Goal: Navigation & Orientation: Understand site structure

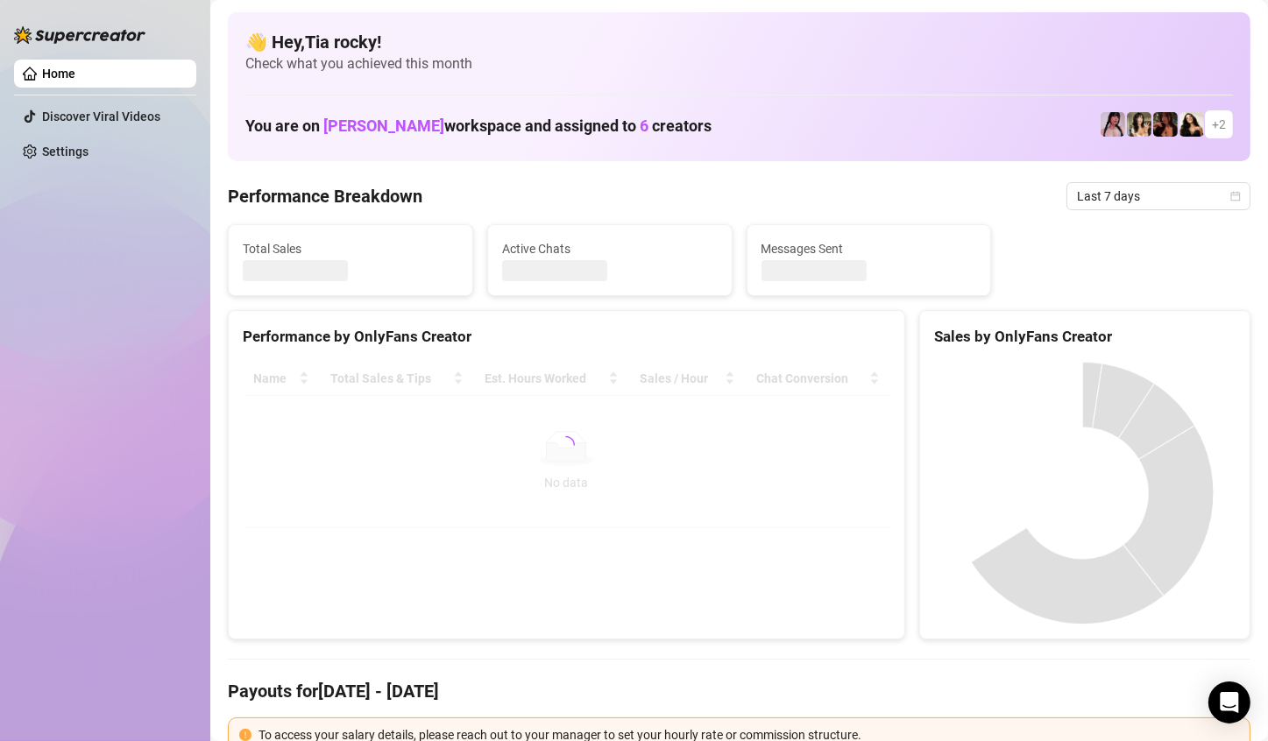
click at [310, 189] on Breakdown "Performance Breakdown" at bounding box center [325, 196] width 195 height 25
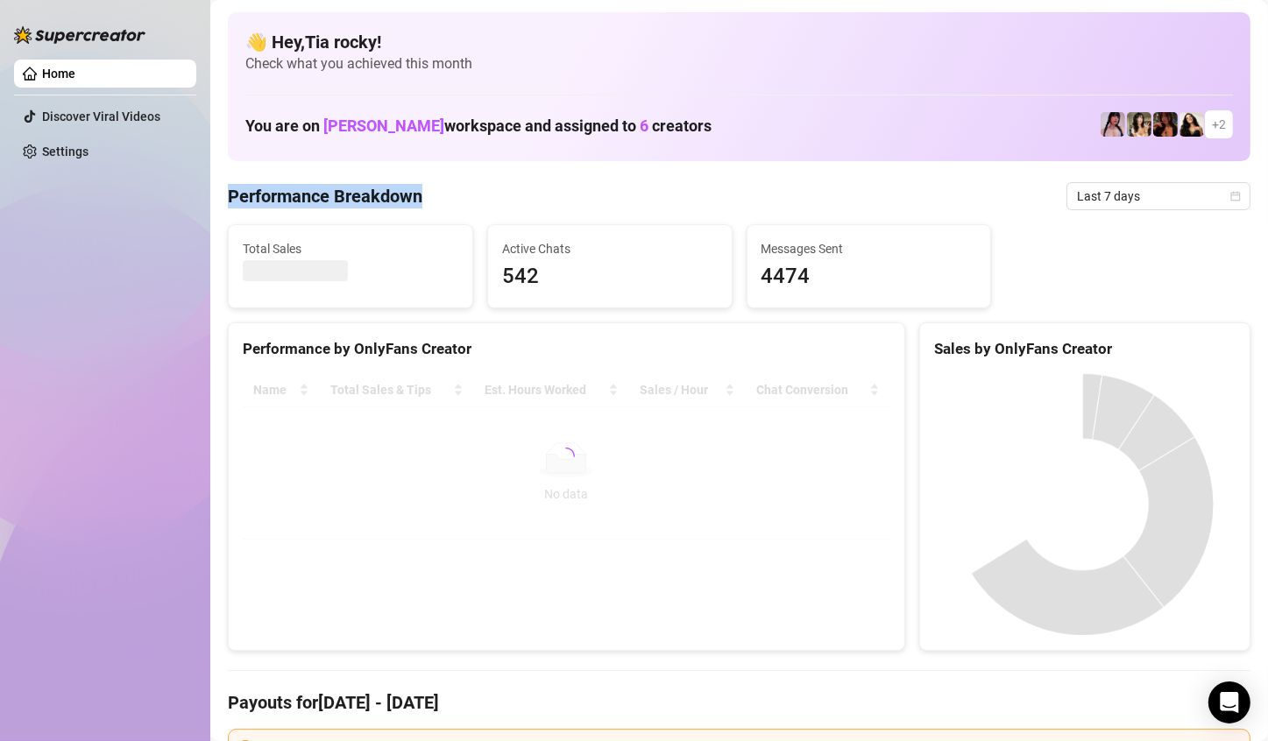
drag, startPoint x: 310, startPoint y: 189, endPoint x: 386, endPoint y: 200, distance: 76.1
click at [386, 200] on Breakdown "Performance Breakdown" at bounding box center [325, 196] width 195 height 25
drag, startPoint x: 386, startPoint y: 200, endPoint x: 299, endPoint y: 195, distance: 86.9
click at [299, 195] on Breakdown "Performance Breakdown" at bounding box center [325, 196] width 195 height 25
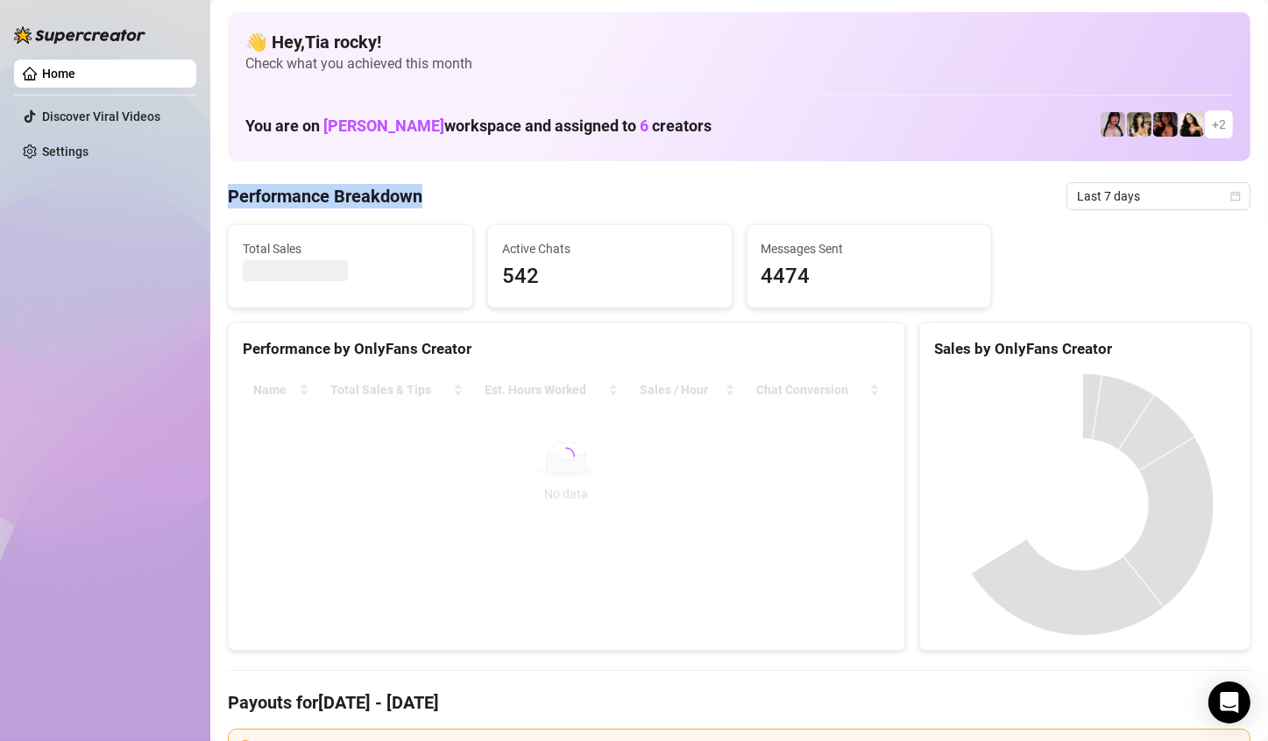
click at [299, 195] on Breakdown "Performance Breakdown" at bounding box center [325, 196] width 195 height 25
drag, startPoint x: 299, startPoint y: 195, endPoint x: 406, endPoint y: 196, distance: 106.9
click at [406, 196] on Breakdown "Performance Breakdown" at bounding box center [325, 196] width 195 height 25
click at [343, 133] on span "[PERSON_NAME]" at bounding box center [383, 126] width 121 height 18
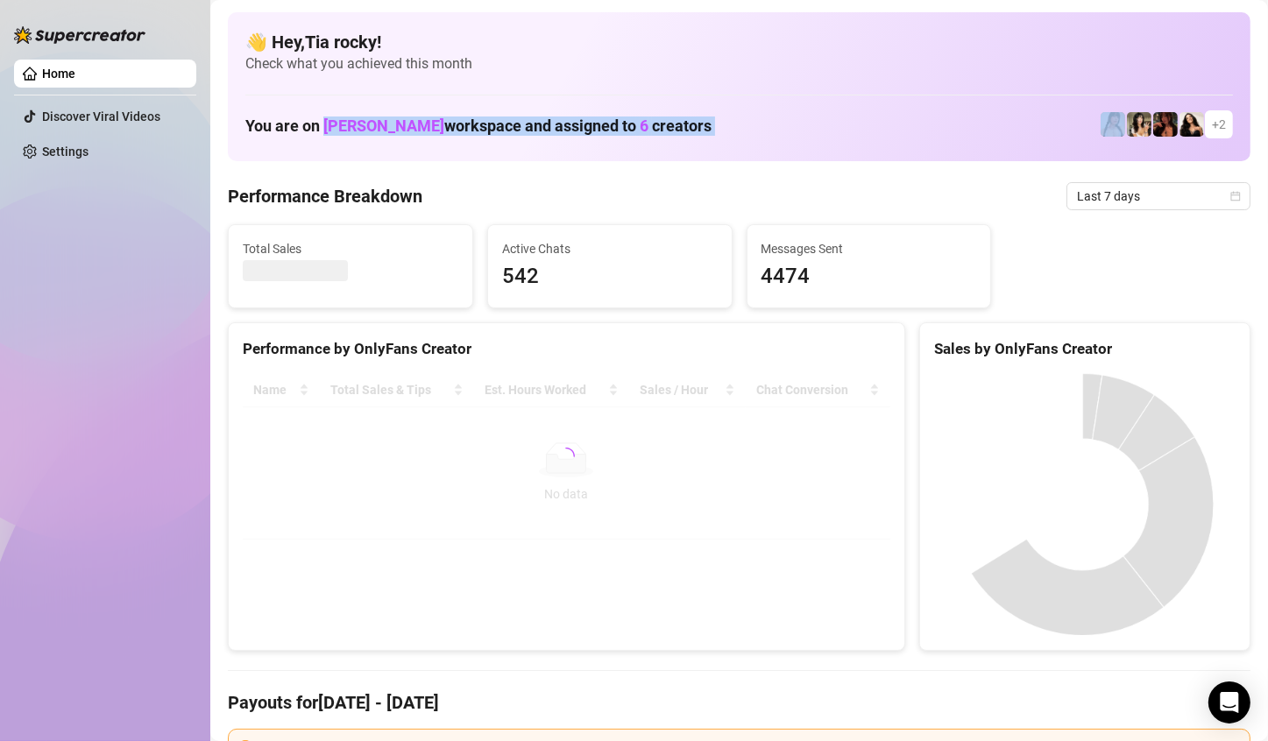
drag, startPoint x: 343, startPoint y: 133, endPoint x: 693, endPoint y: 135, distance: 349.6
click at [693, 135] on div "You are on Mike Calore workspace and assigned to 6 creators + 2" at bounding box center [739, 125] width 988 height 38
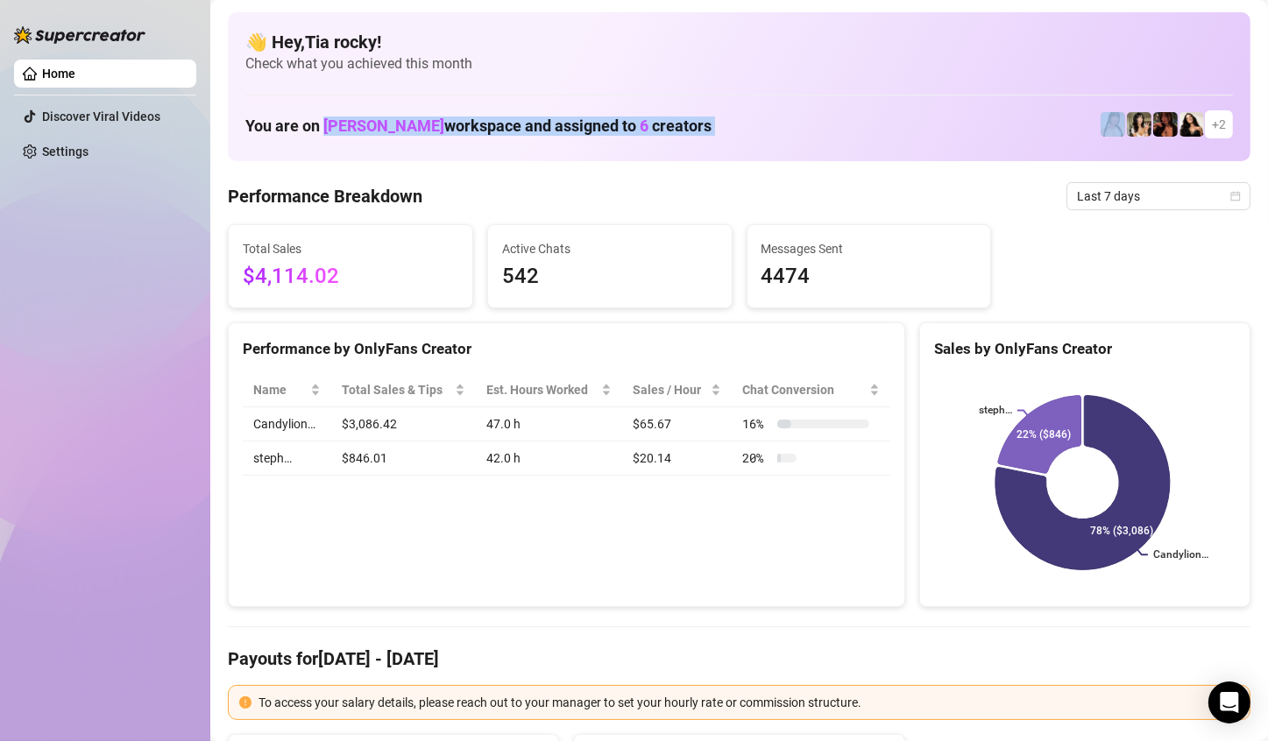
drag, startPoint x: 693, startPoint y: 135, endPoint x: 271, endPoint y: 132, distance: 422.4
click at [325, 128] on div "You are on Mike Calore workspace and assigned to 6 creators + 2" at bounding box center [739, 125] width 988 height 38
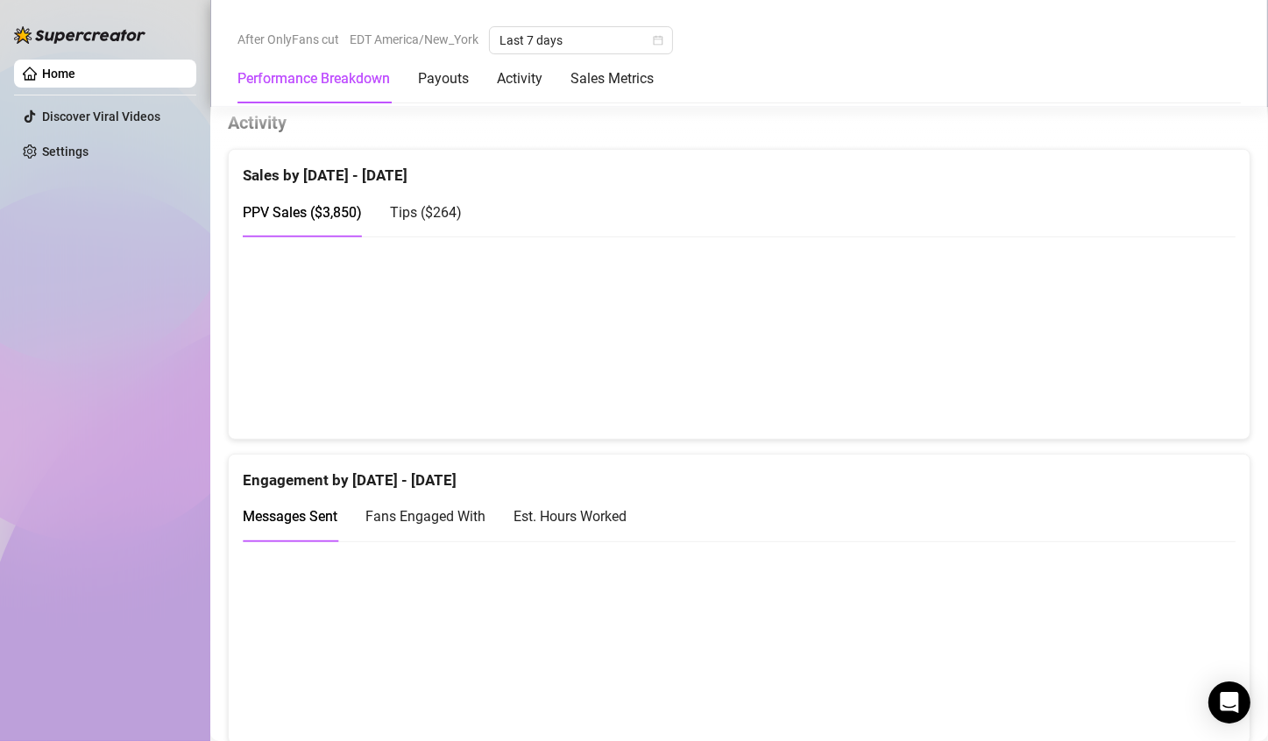
scroll to position [915, 0]
